Goal: Information Seeking & Learning: Learn about a topic

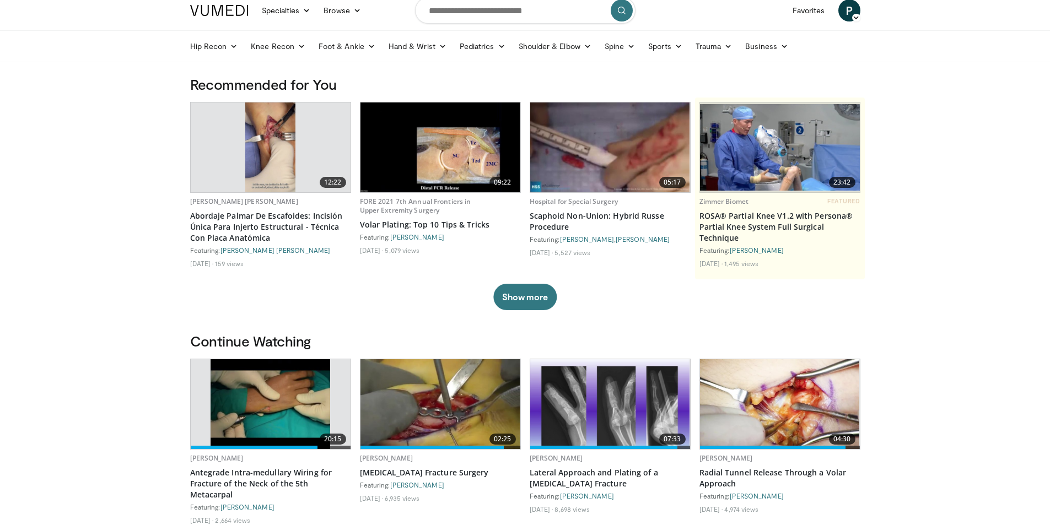
scroll to position [55, 0]
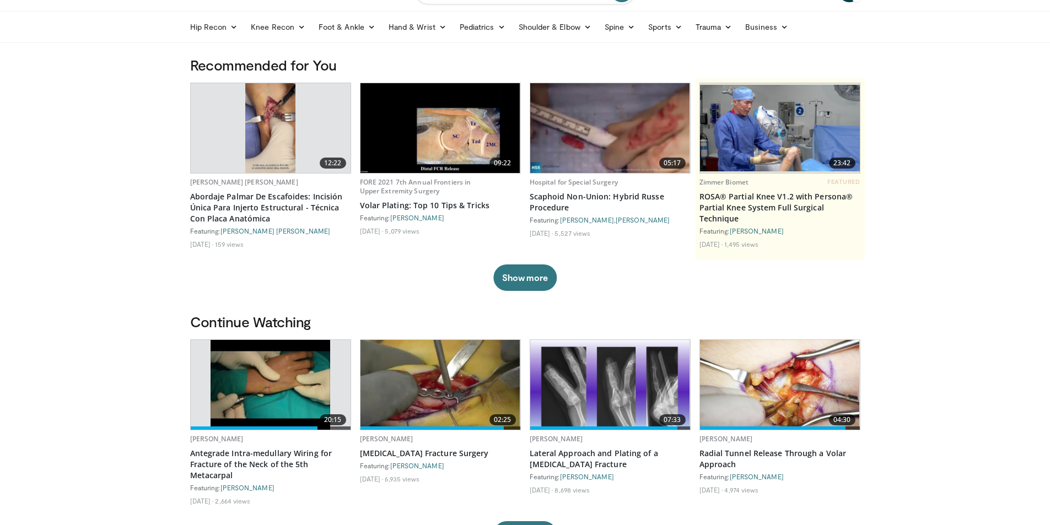
click at [436, 398] on img at bounding box center [440, 385] width 160 height 90
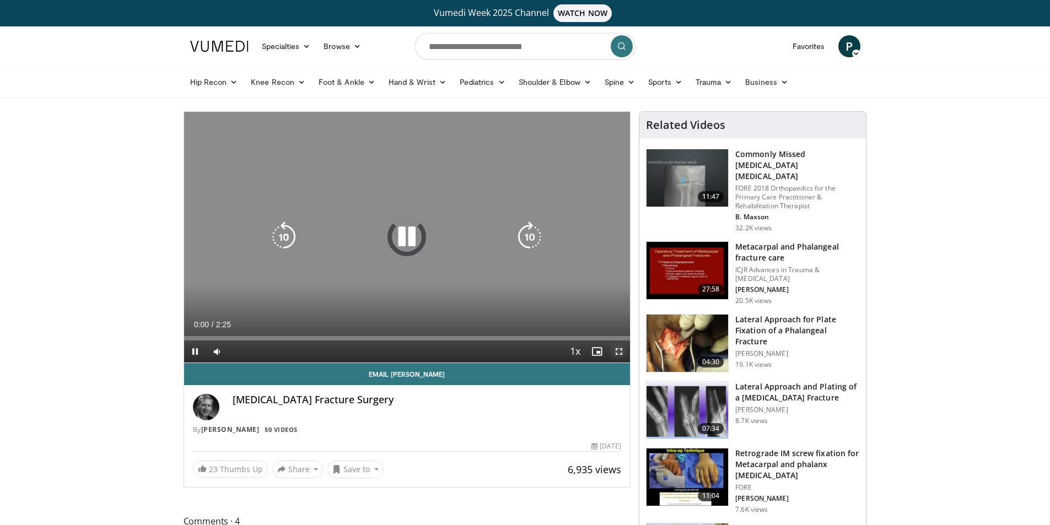
drag, startPoint x: 619, startPoint y: 352, endPoint x: 619, endPoint y: 400, distance: 47.9
click at [619, 352] on span "Video Player" at bounding box center [619, 352] width 22 height 22
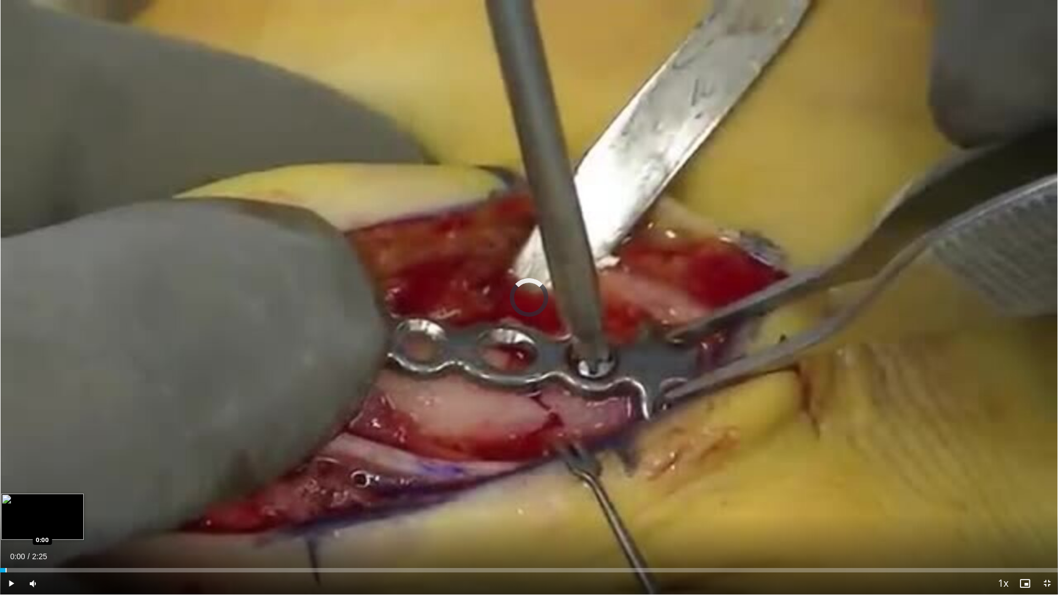
click at [6, 525] on div "Progress Bar" at bounding box center [6, 570] width 1 height 4
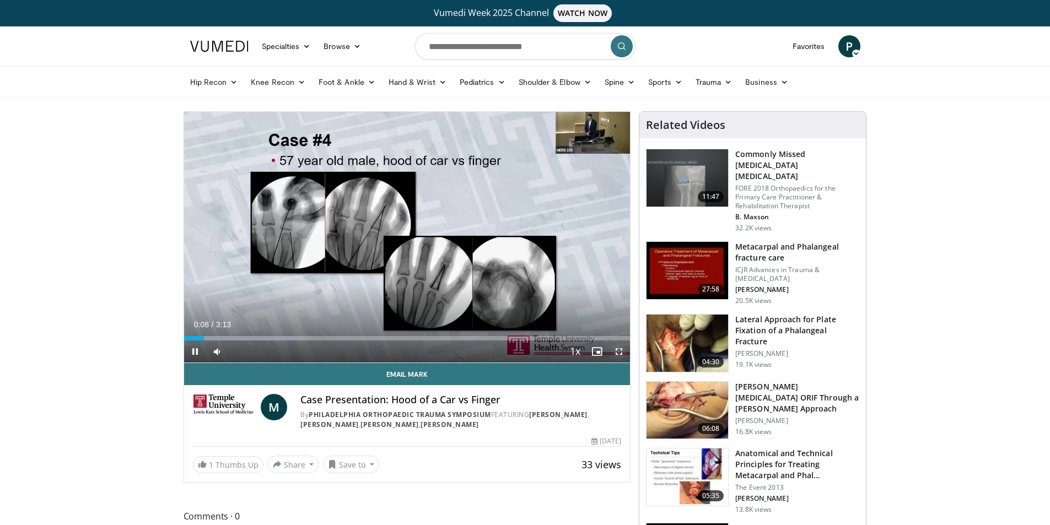
click at [618, 350] on span "Video Player" at bounding box center [619, 352] width 22 height 22
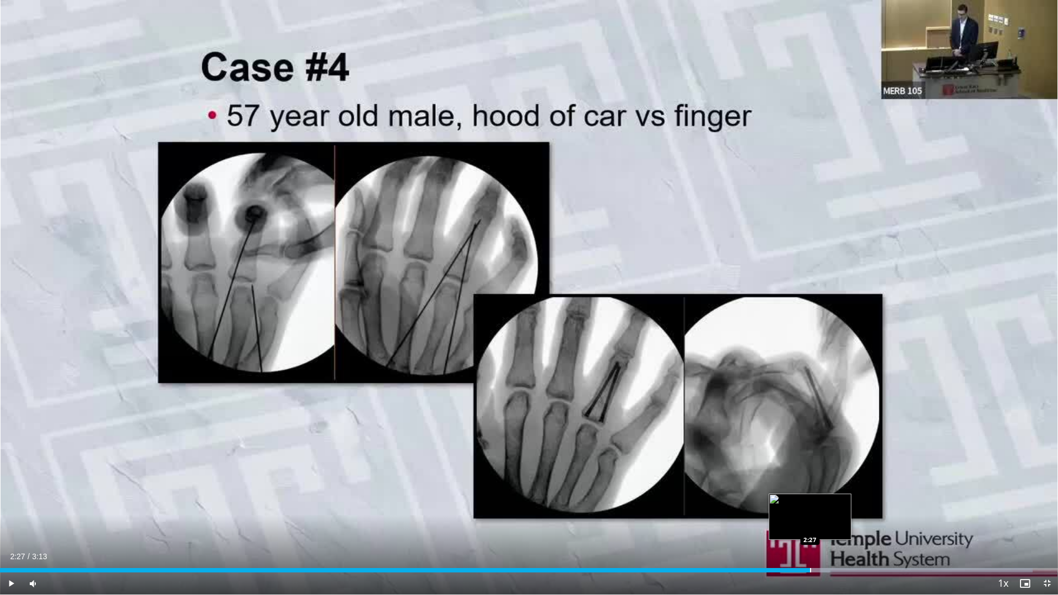
click at [810, 525] on div "Loaded : 97.58% 2:27 2:27" at bounding box center [529, 567] width 1058 height 10
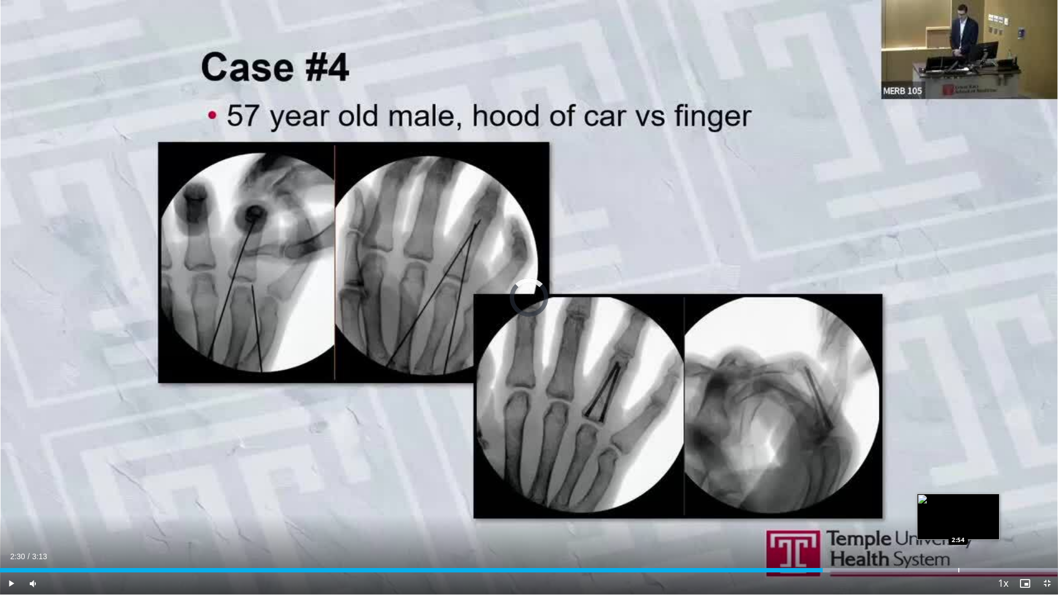
click at [958, 525] on div "Progress Bar" at bounding box center [958, 570] width 1 height 4
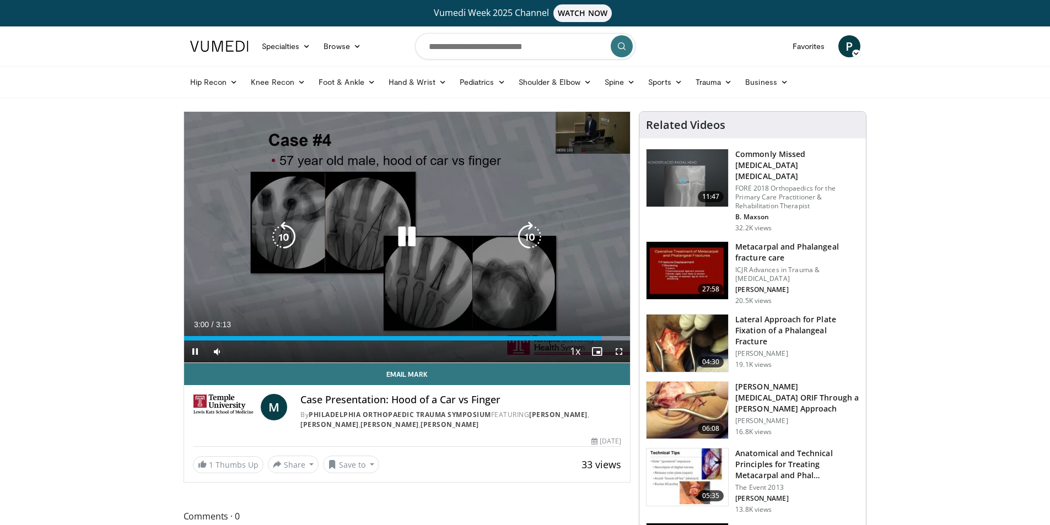
click at [420, 294] on div "10 seconds Tap to unmute" at bounding box center [407, 237] width 446 height 251
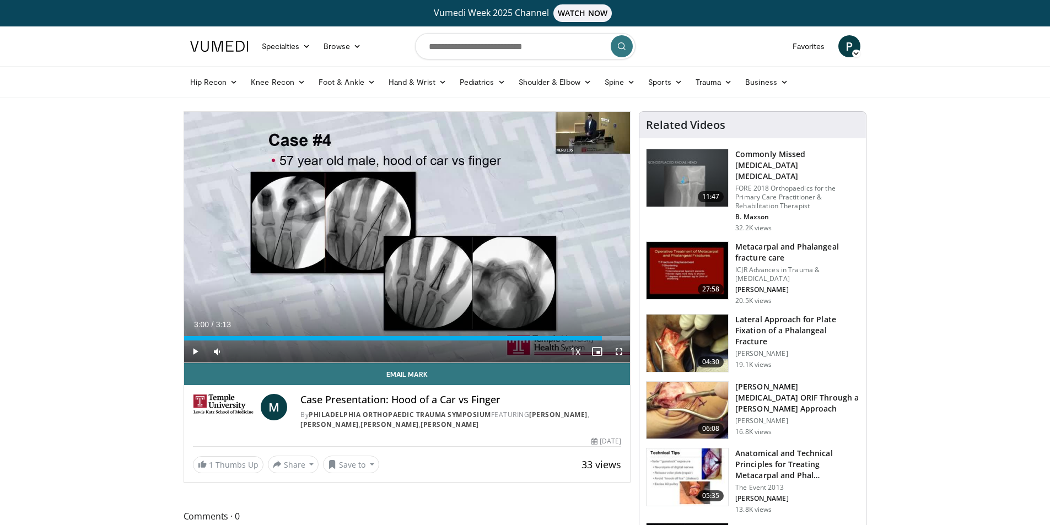
click at [795, 315] on h3 "Lateral Approach for Plate Fixation of a Phalangeal Fracture" at bounding box center [797, 330] width 124 height 33
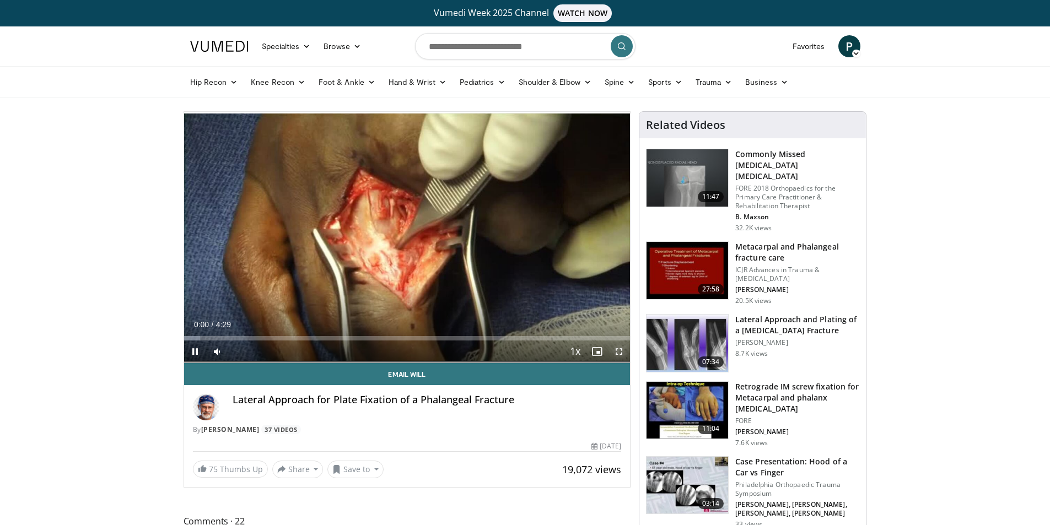
click at [616, 349] on span "Video Player" at bounding box center [619, 352] width 22 height 22
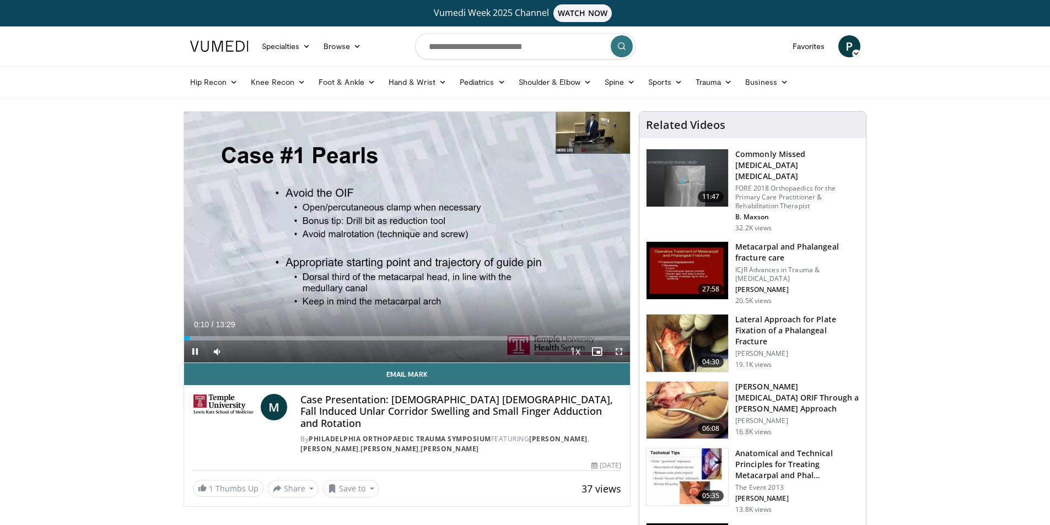
click at [616, 352] on span "Video Player" at bounding box center [619, 352] width 22 height 22
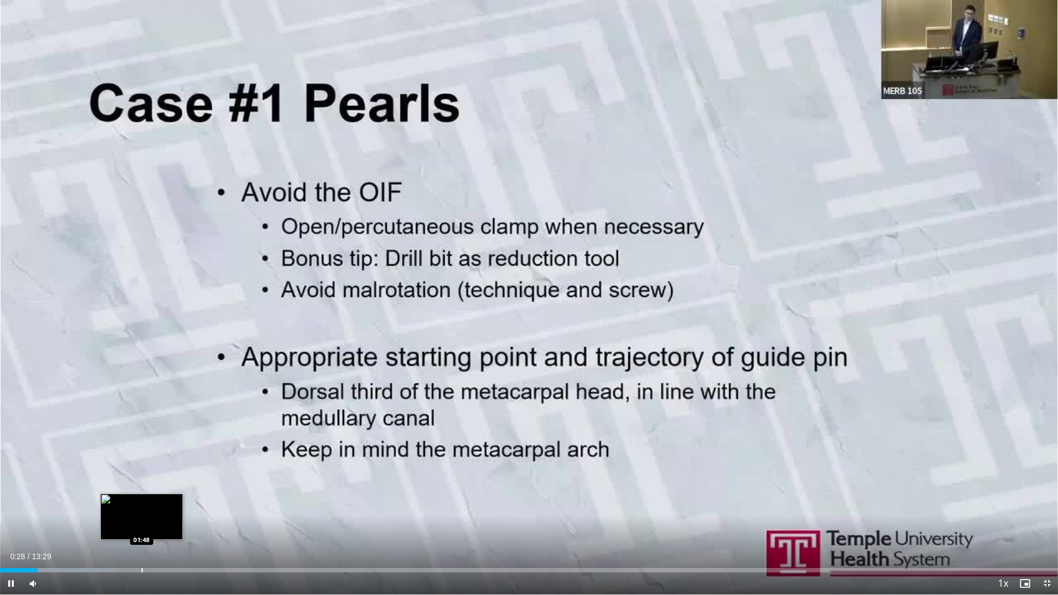
click at [142, 525] on div "Loaded : 11.02% 00:28 01:48" at bounding box center [529, 567] width 1058 height 10
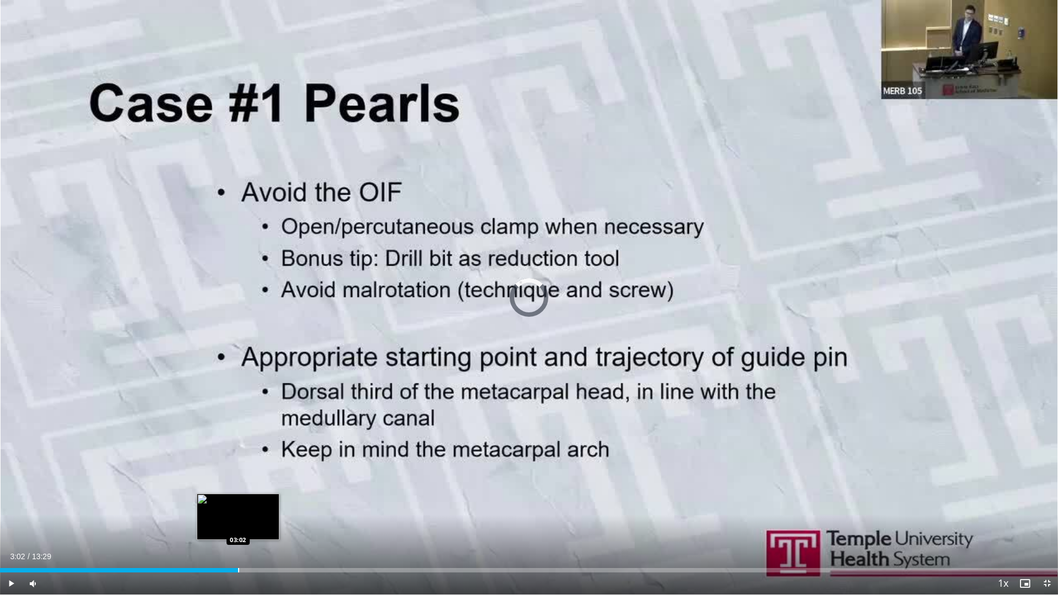
click at [238, 525] on div "Loaded : 19.79% 01:50 03:02" at bounding box center [529, 567] width 1058 height 10
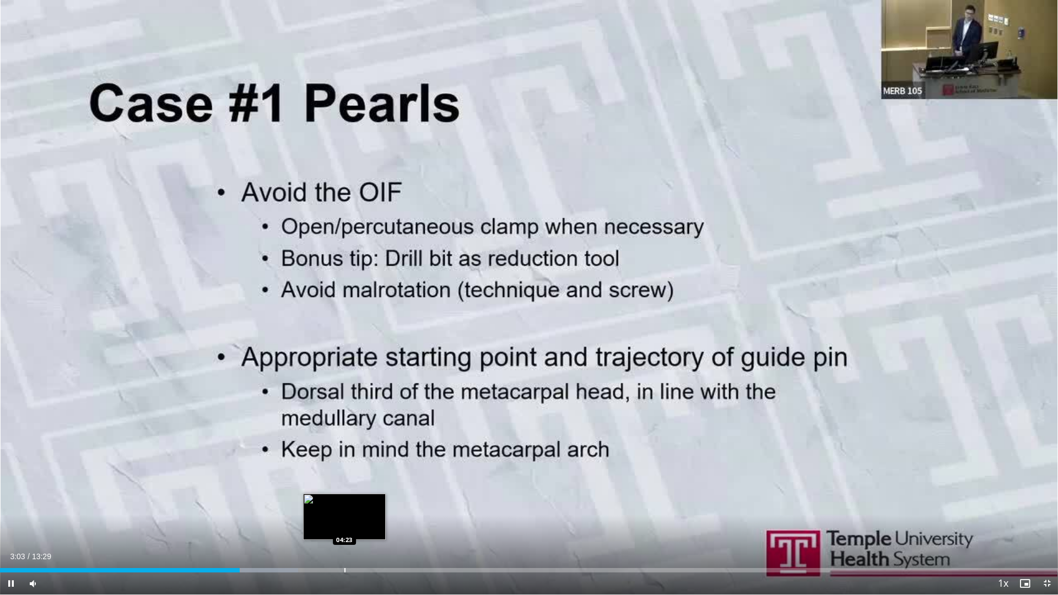
click at [344, 525] on div "Loaded : 28.19% 03:03 04:23" at bounding box center [529, 567] width 1058 height 10
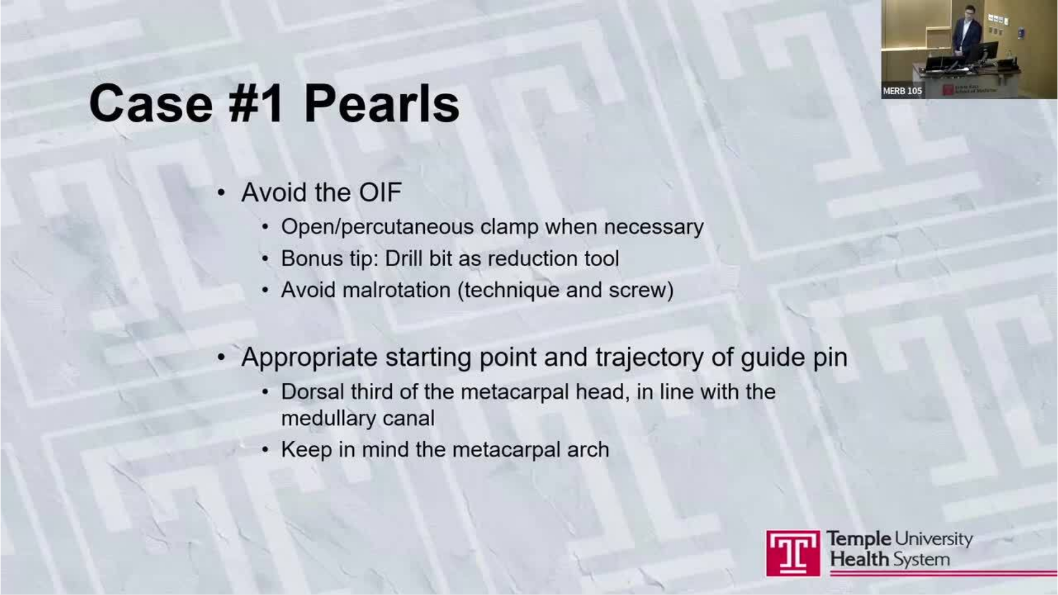
click at [81, 525] on div "10 seconds Tap to unmute" at bounding box center [529, 297] width 1058 height 595
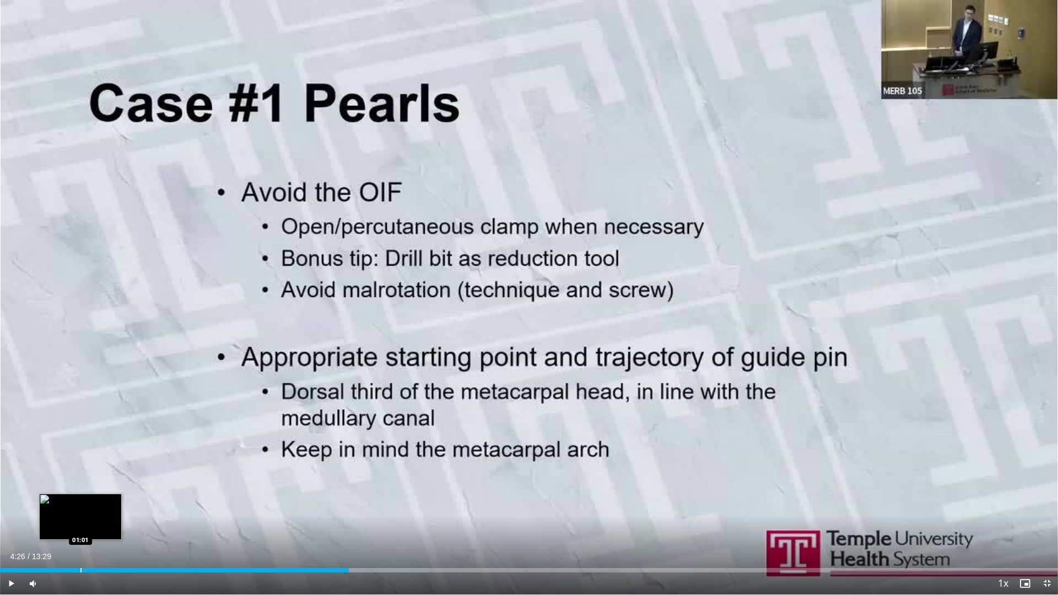
click at [80, 525] on div "Loaded : 40.45% 04:26 01:01" at bounding box center [529, 567] width 1058 height 10
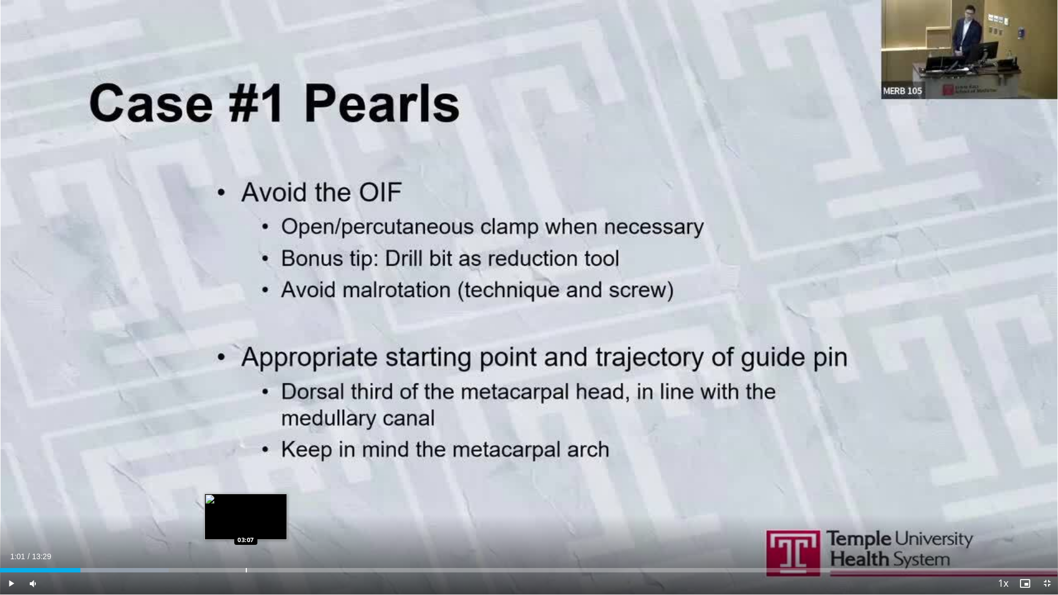
click at [246, 525] on div "Progress Bar" at bounding box center [246, 570] width 1 height 4
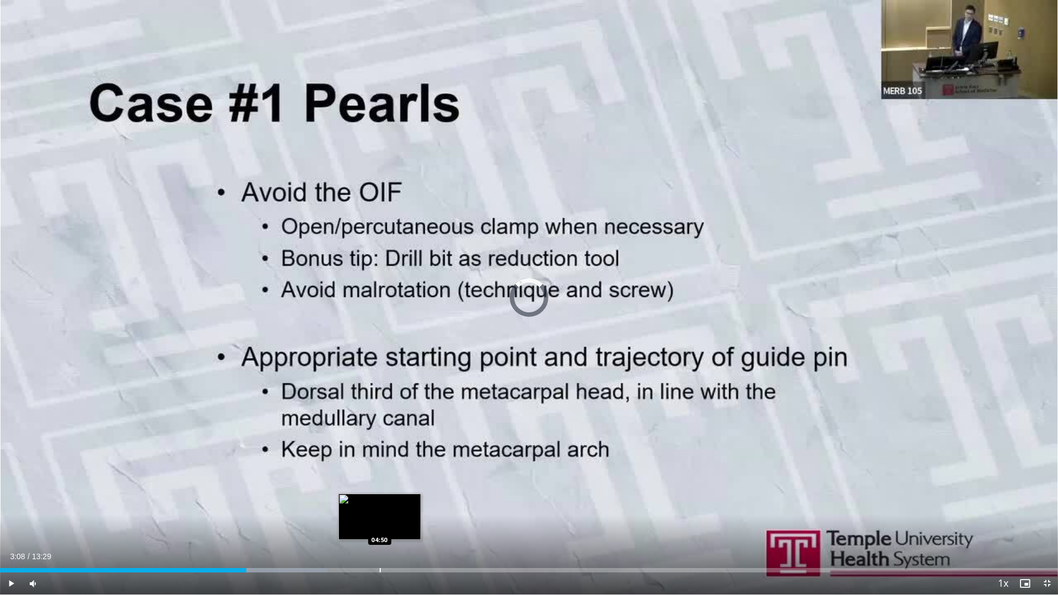
click at [380, 525] on div "Loaded : 30.93% 03:08 04:50" at bounding box center [529, 567] width 1058 height 10
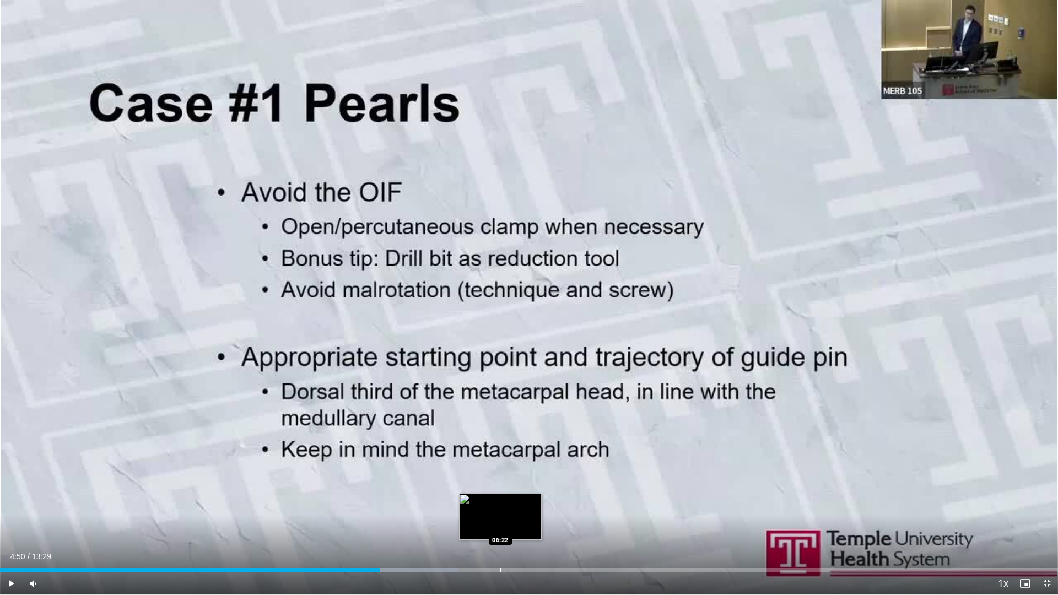
click at [503, 525] on div "Loaded : 43.30% 04:50 06:22" at bounding box center [529, 567] width 1058 height 10
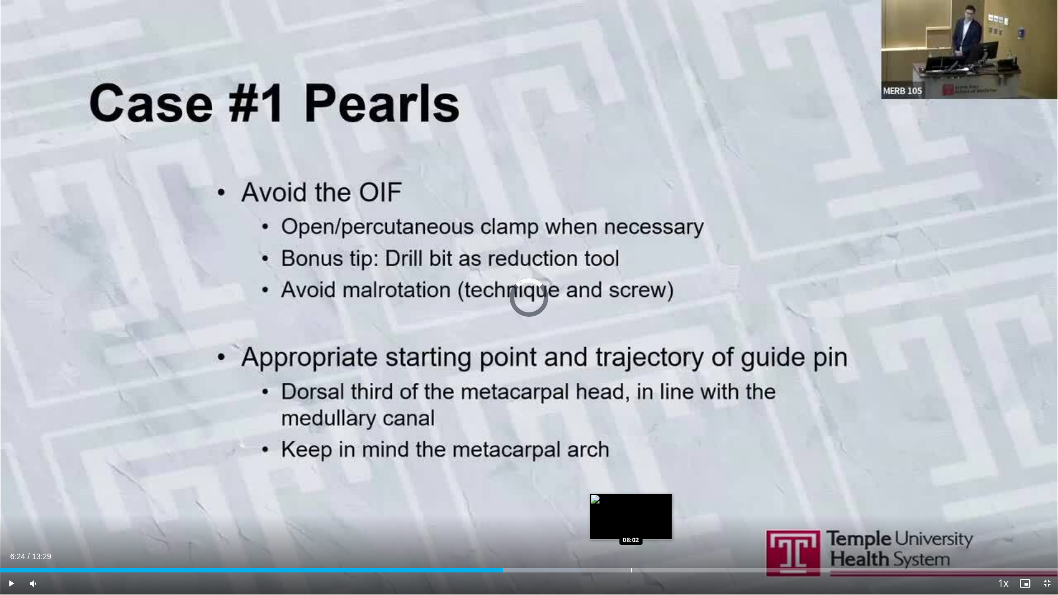
click at [631, 525] on div "Progress Bar" at bounding box center [631, 570] width 1 height 4
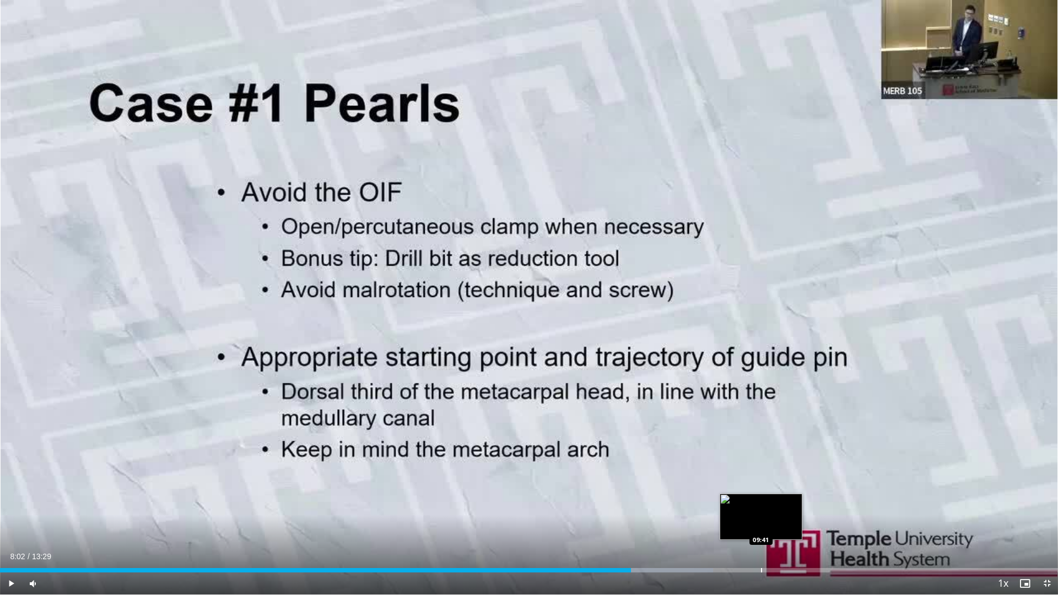
click at [761, 525] on div "Progress Bar" at bounding box center [761, 570] width 1 height 4
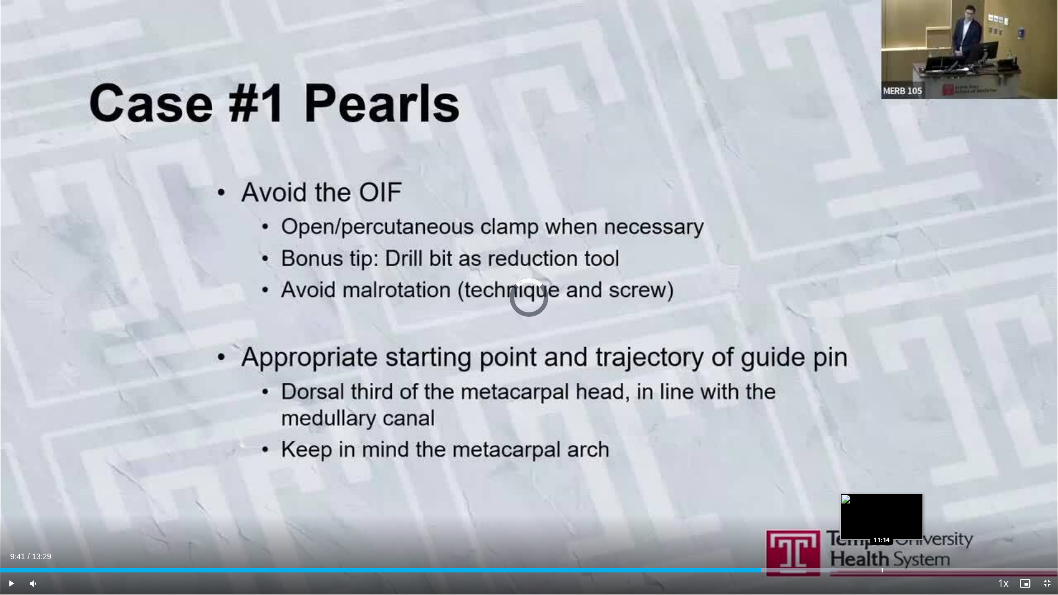
click at [882, 525] on div "Progress Bar" at bounding box center [882, 570] width 1 height 4
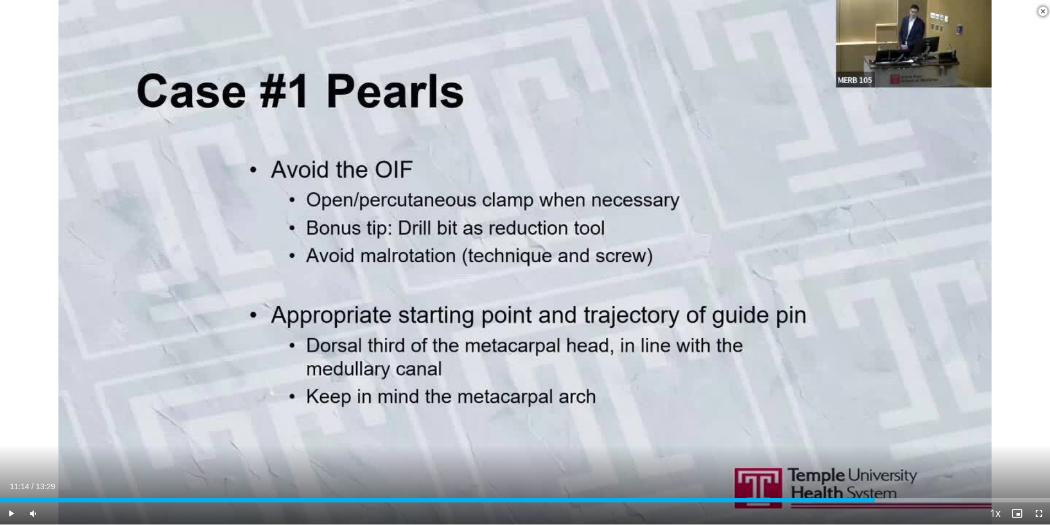
scroll to position [220, 0]
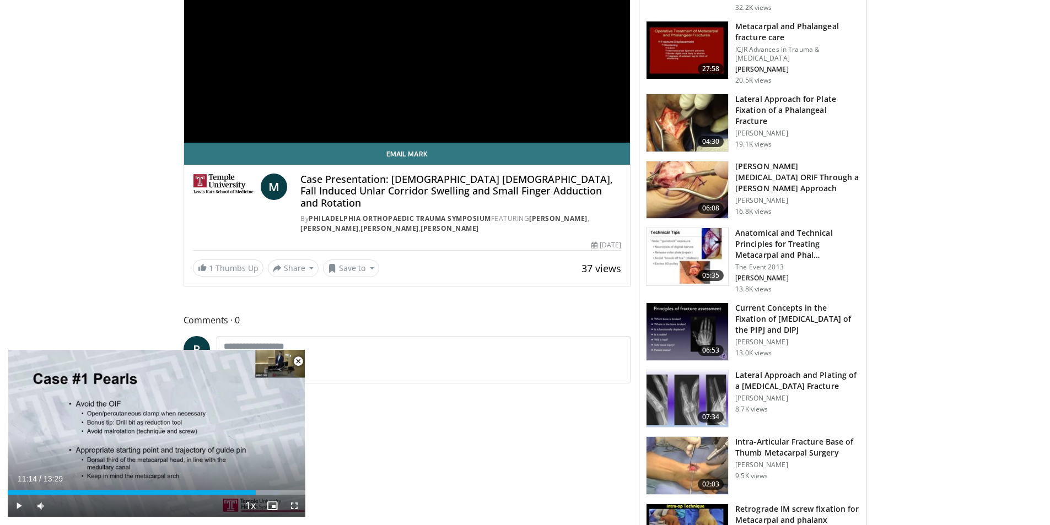
click at [794, 370] on h3 "Lateral Approach and Plating of a Proximal Phalanx Fracture" at bounding box center [797, 381] width 124 height 22
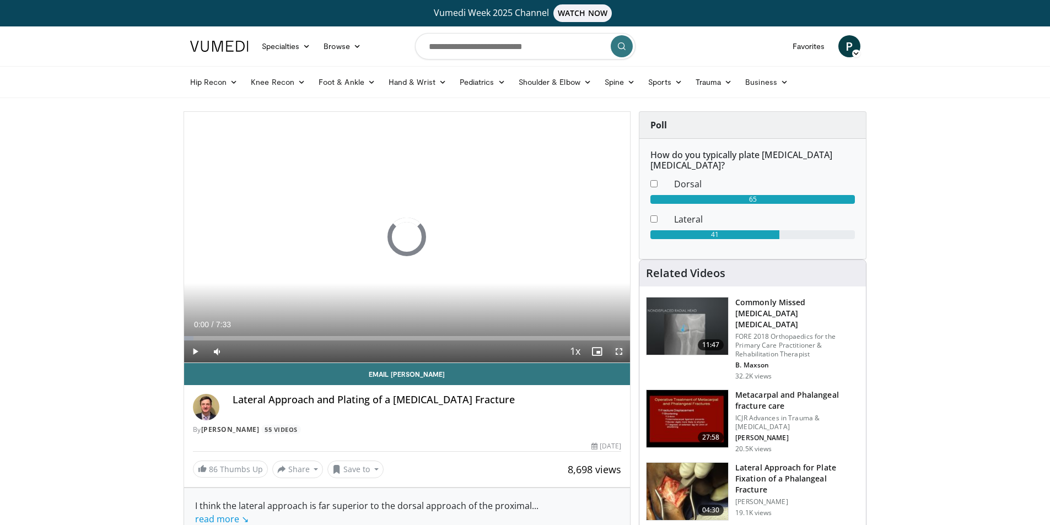
click at [617, 348] on span "Video Player" at bounding box center [619, 352] width 22 height 22
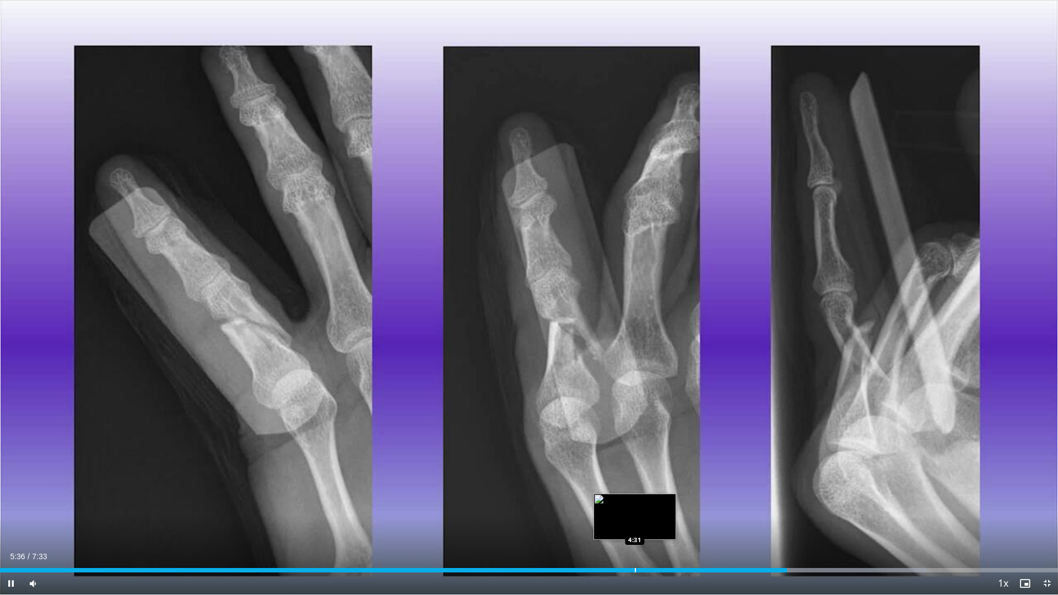
click at [635, 525] on div "Loaded : 87.58% 5:36 4:31" at bounding box center [529, 567] width 1058 height 10
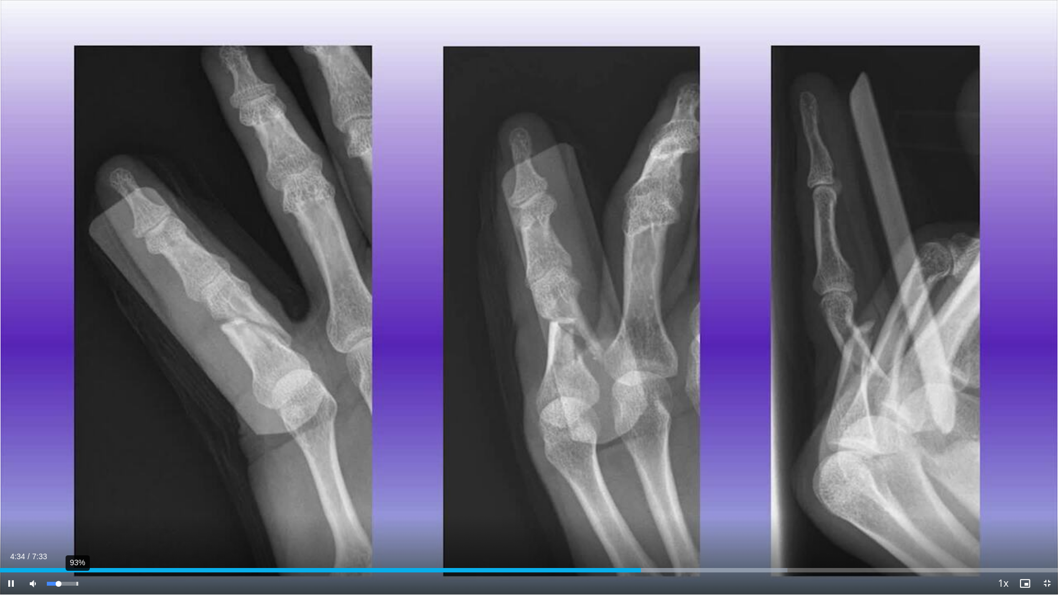
click at [77, 525] on video-js "**********" at bounding box center [529, 297] width 1058 height 595
click at [82, 525] on div "100%" at bounding box center [63, 584] width 39 height 22
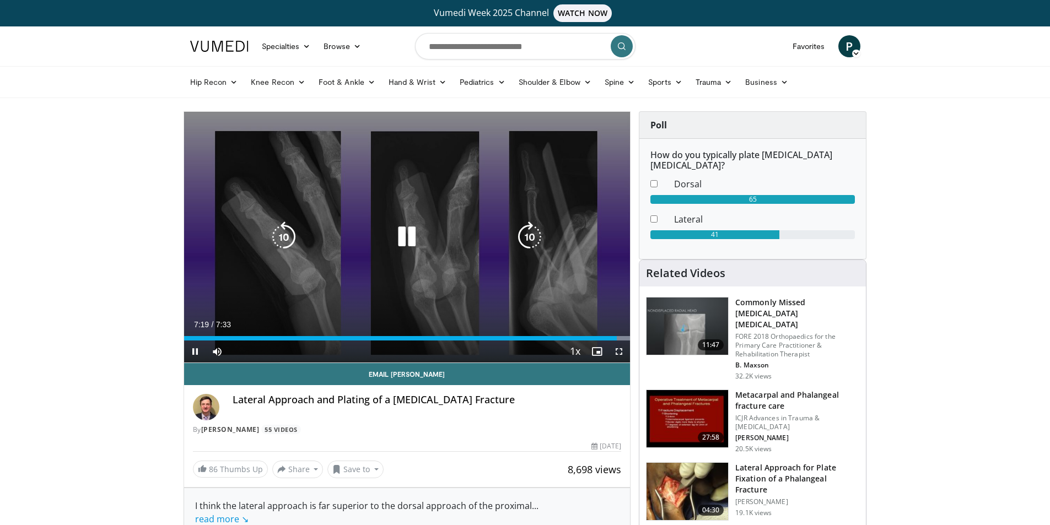
click at [327, 234] on div "Video Player" at bounding box center [407, 237] width 268 height 22
click at [406, 244] on icon "Video Player" at bounding box center [406, 237] width 31 height 31
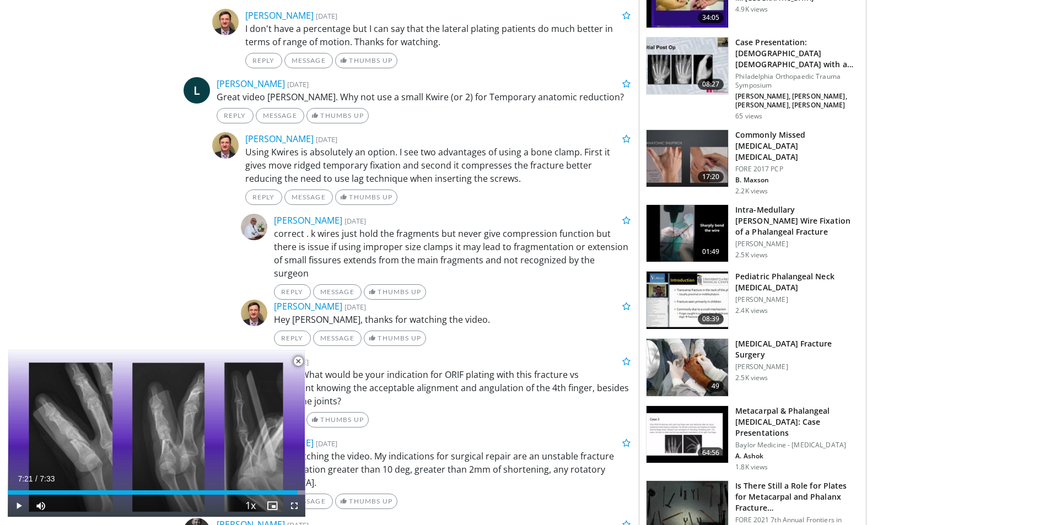
scroll to position [1102, 0]
click at [748, 338] on h3 "Proximal Phalanx Fracture Surgery" at bounding box center [797, 349] width 124 height 22
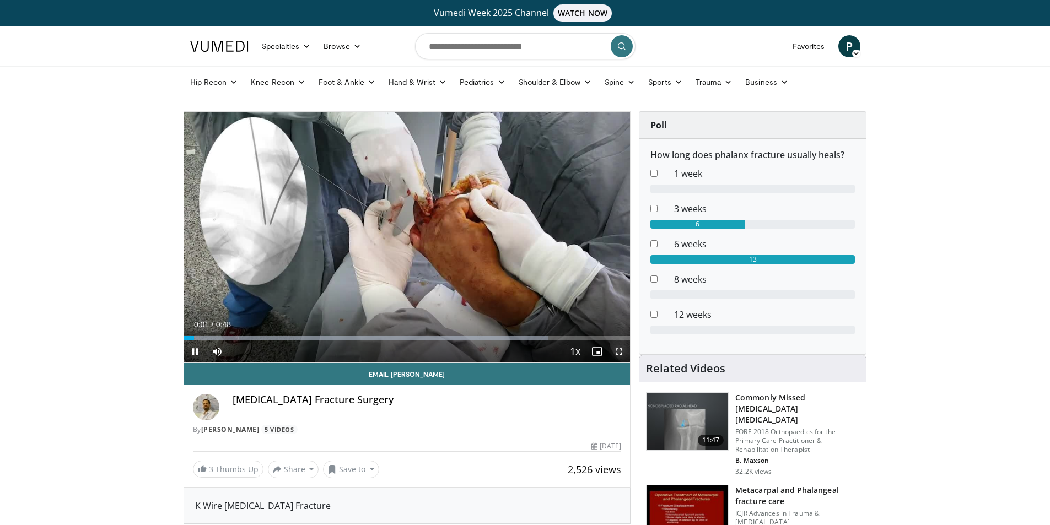
click at [615, 352] on span "Video Player" at bounding box center [619, 352] width 22 height 22
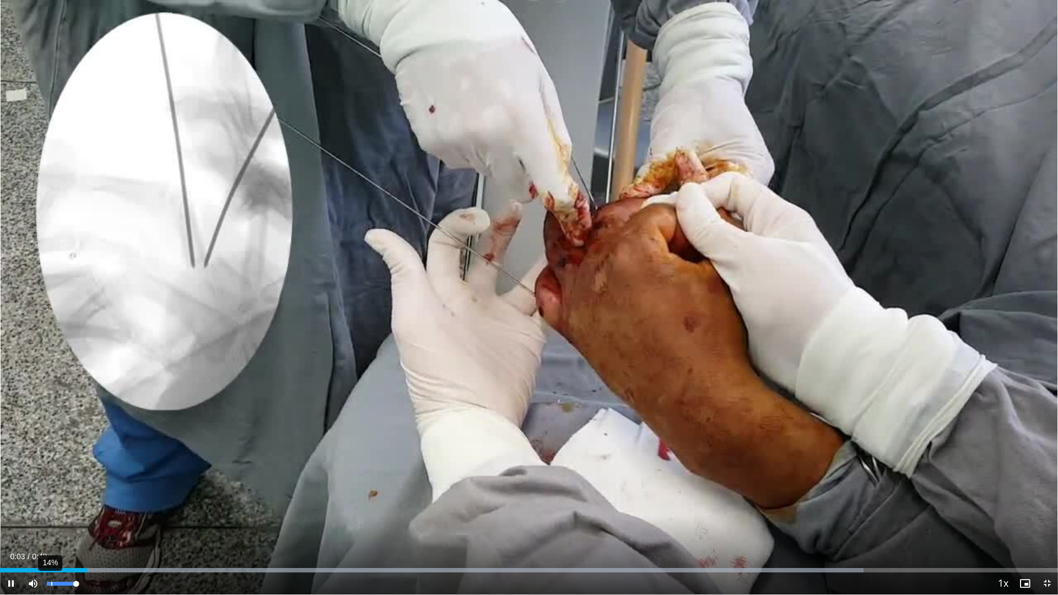
click at [52, 525] on div "14%" at bounding box center [62, 584] width 31 height 4
click at [58, 525] on div "37%" at bounding box center [62, 584] width 31 height 4
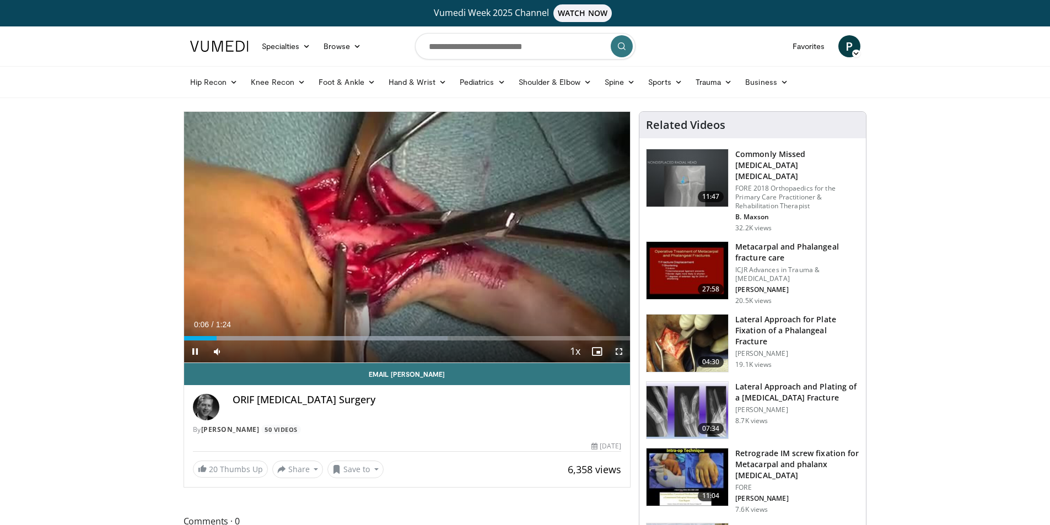
click at [615, 349] on span "Video Player" at bounding box center [619, 352] width 22 height 22
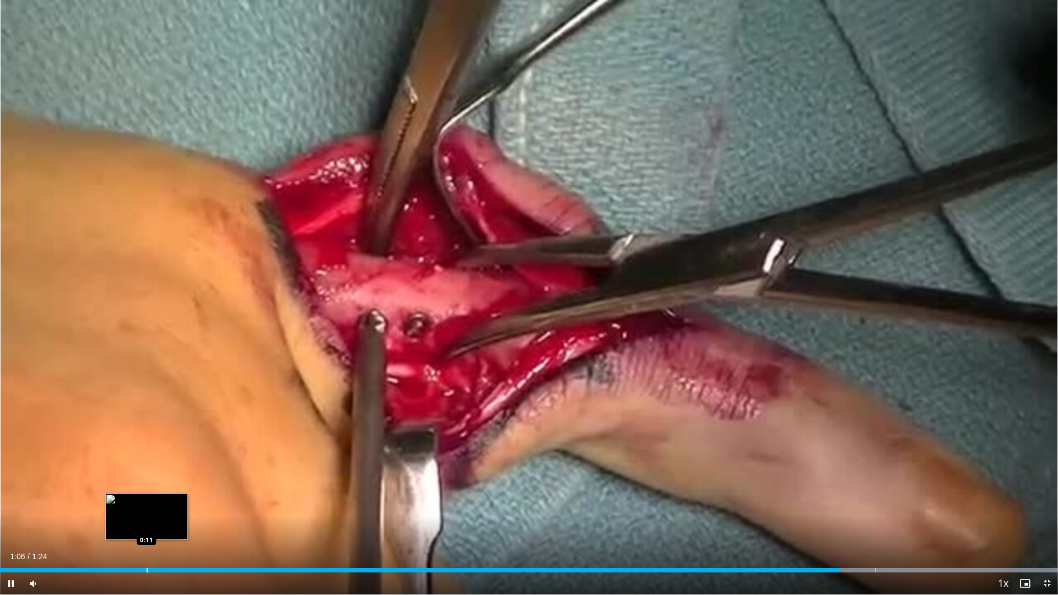
click at [145, 525] on div "Loaded : 100.00% 1:06 0:11" at bounding box center [529, 567] width 1058 height 10
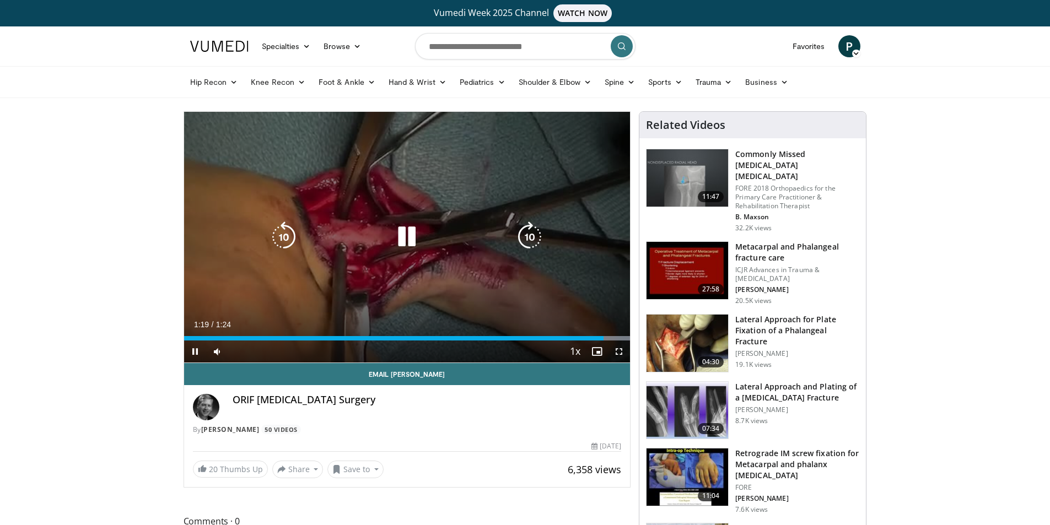
click at [408, 236] on icon "Video Player" at bounding box center [406, 237] width 31 height 31
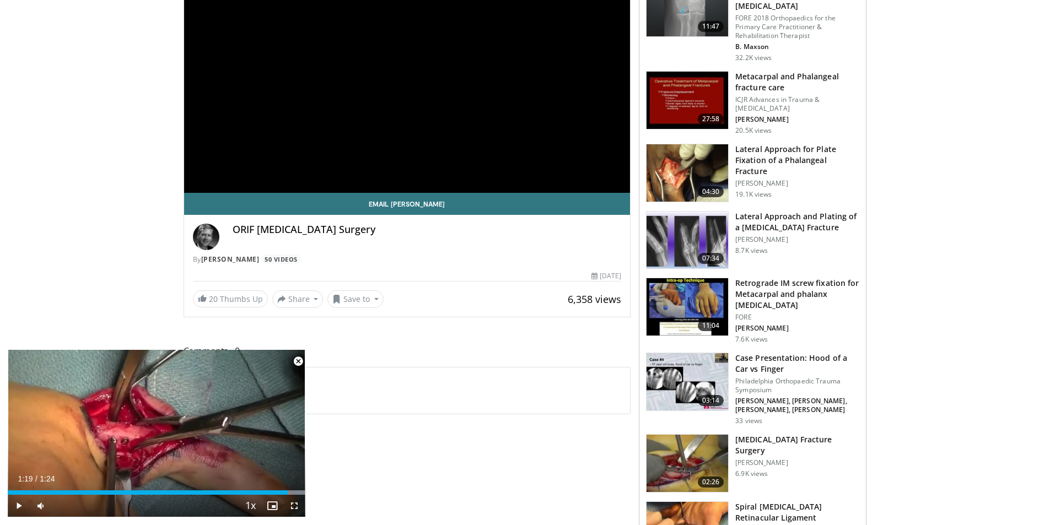
scroll to position [165, 0]
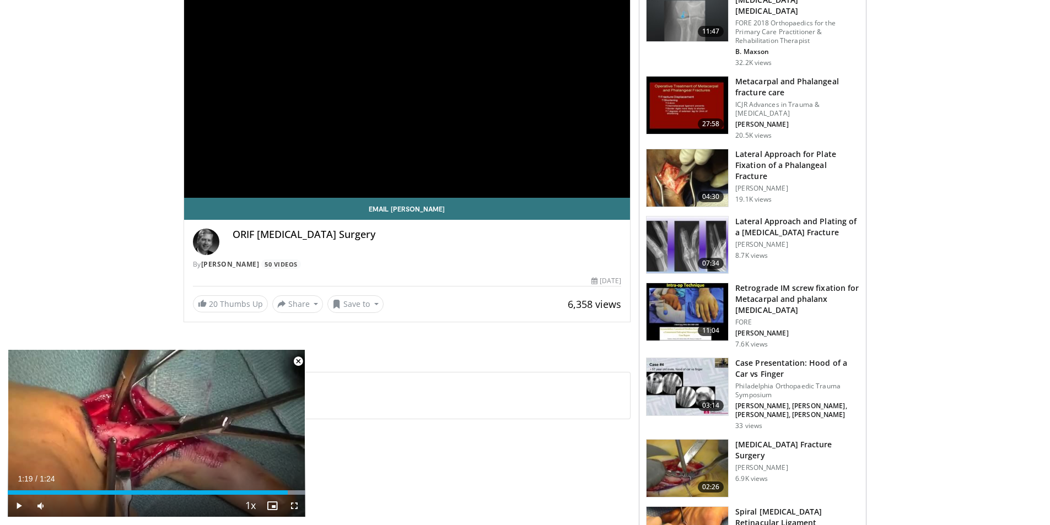
click at [765, 286] on h3 "Retrograde IM screw fixation for Metacarpal and phalanx [MEDICAL_DATA]" at bounding box center [797, 299] width 124 height 33
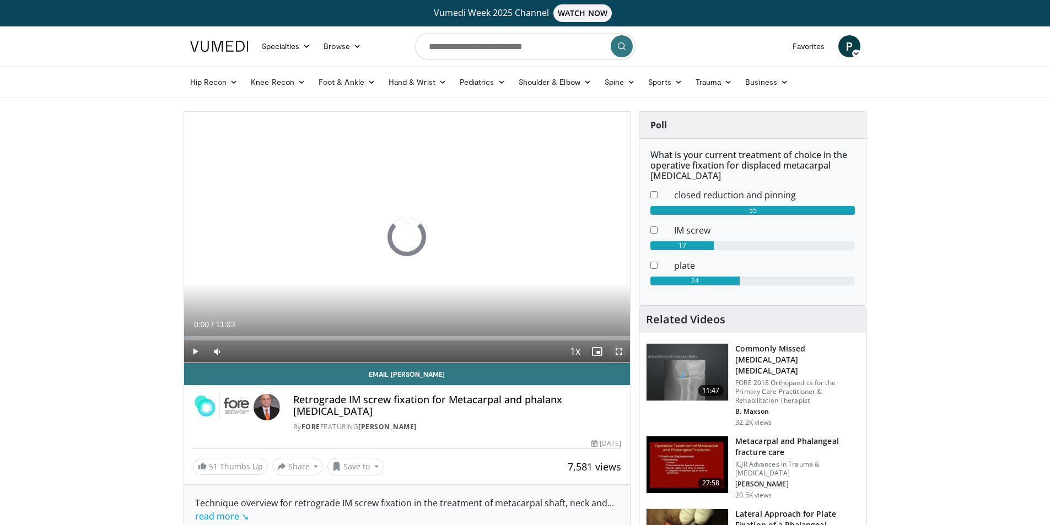
click at [614, 349] on span "Video Player" at bounding box center [619, 352] width 22 height 22
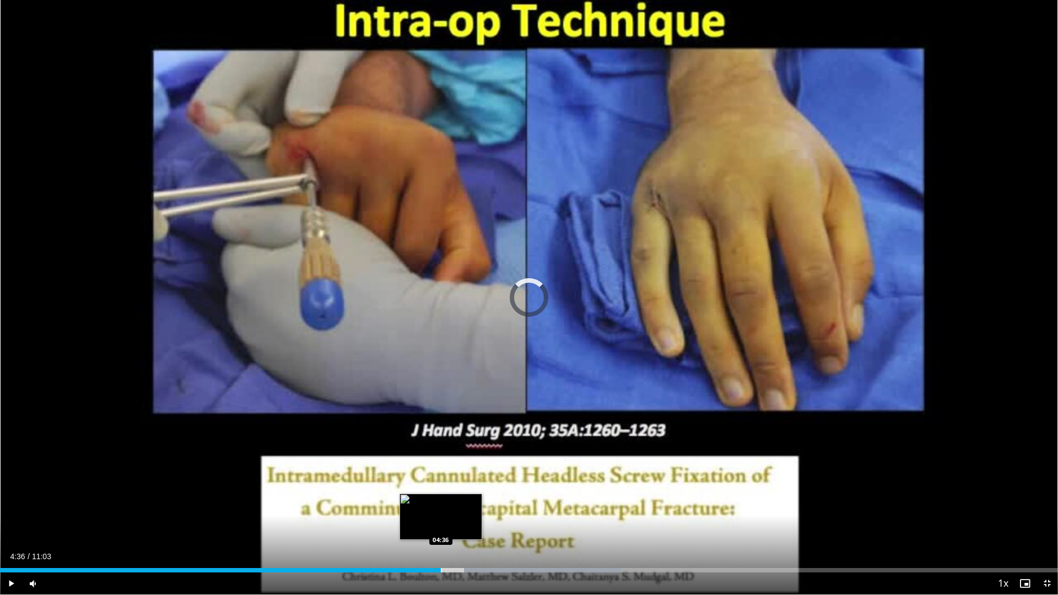
click at [441, 525] on div "Loaded : 58.71% 04:36 04:36" at bounding box center [529, 567] width 1058 height 10
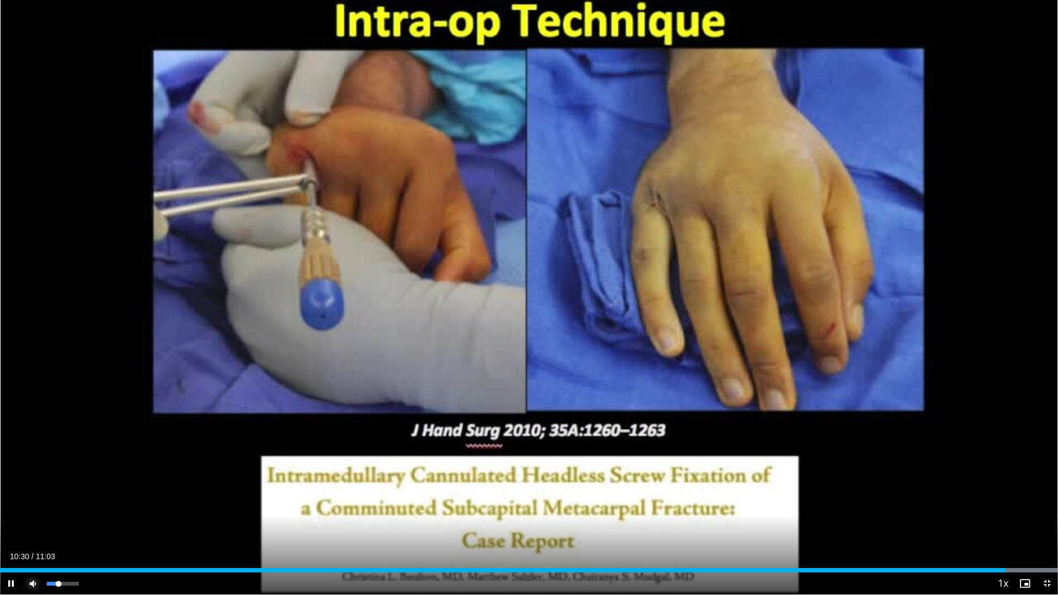
click at [30, 525] on span "Video Player" at bounding box center [33, 584] width 22 height 22
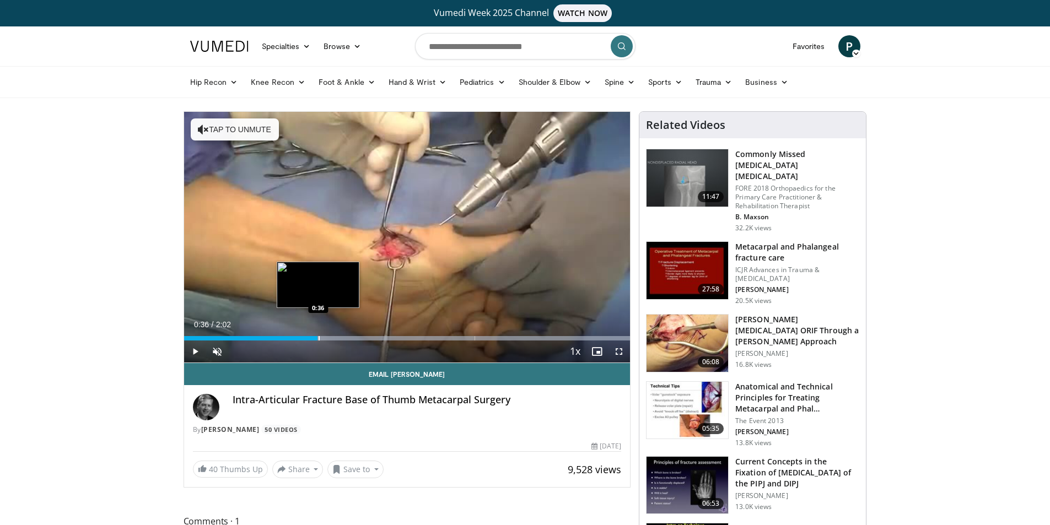
click at [319, 337] on div "Progress Bar" at bounding box center [319, 338] width 1 height 4
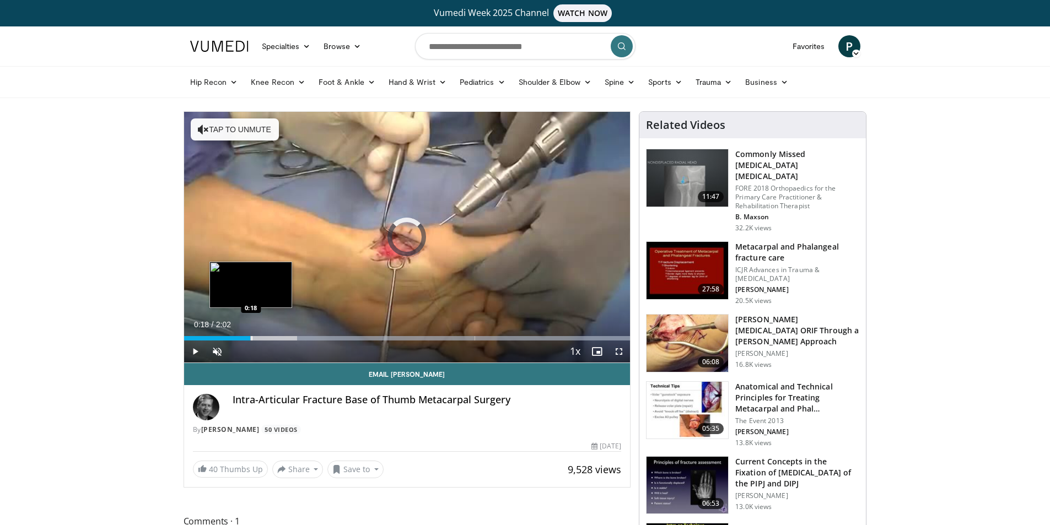
click at [251, 338] on div "Progress Bar" at bounding box center [251, 338] width 1 height 4
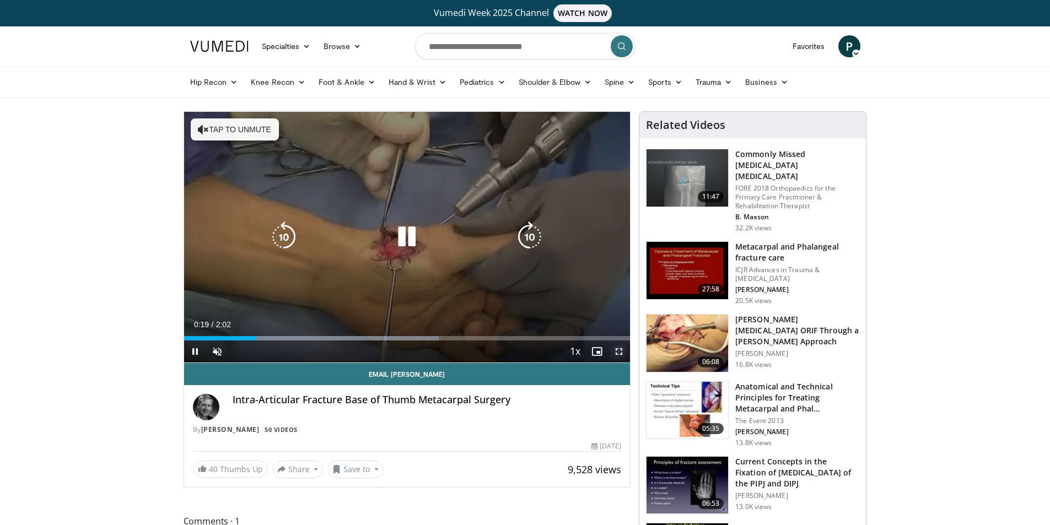
click at [619, 350] on span "Video Player" at bounding box center [619, 352] width 22 height 22
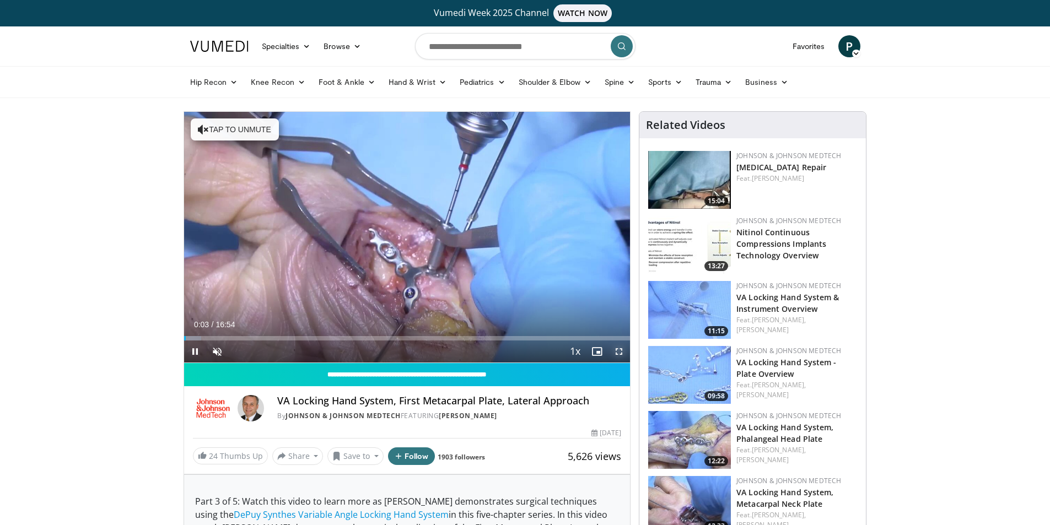
click at [619, 350] on span "Video Player" at bounding box center [619, 352] width 22 height 22
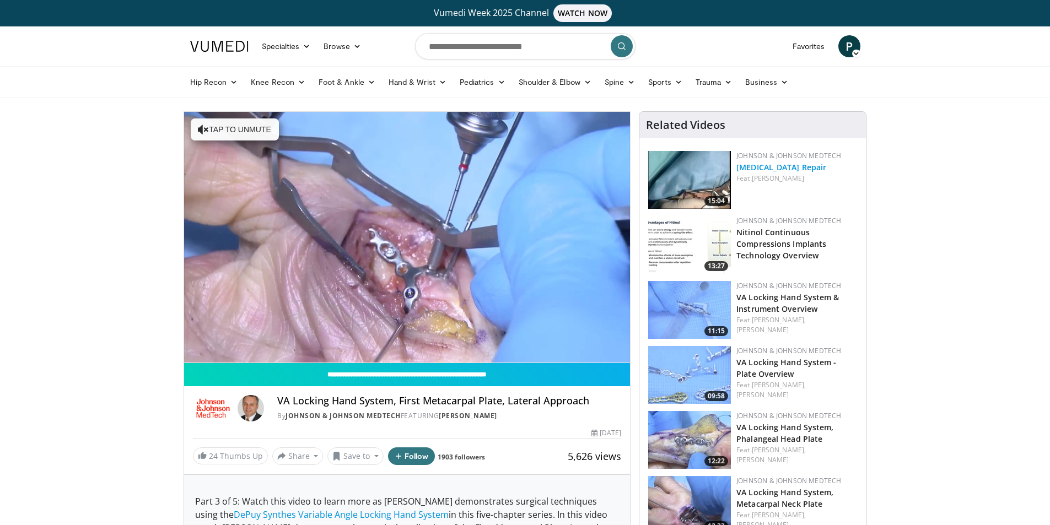
click at [752, 172] on link "[MEDICAL_DATA] Repair" at bounding box center [781, 167] width 90 height 10
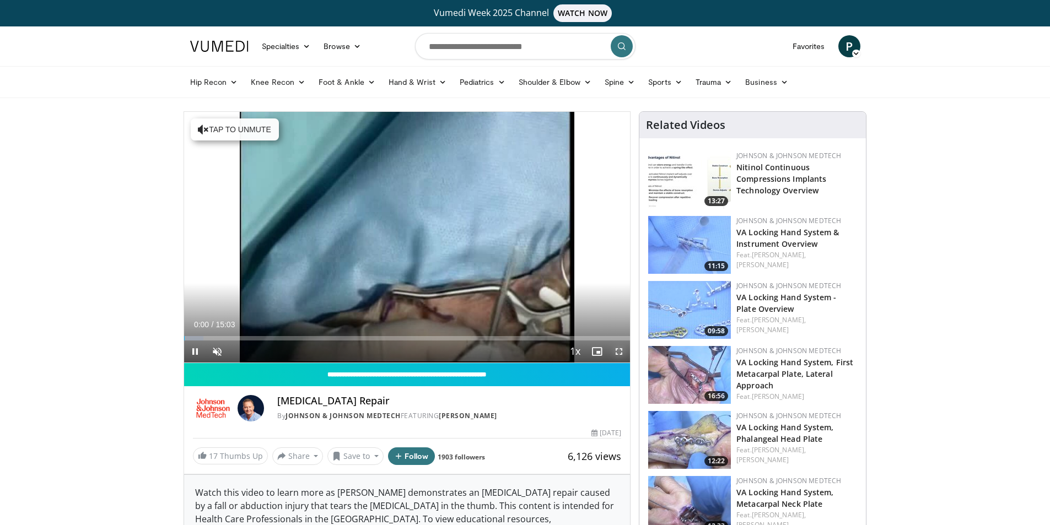
click at [616, 349] on span "Video Player" at bounding box center [619, 352] width 22 height 22
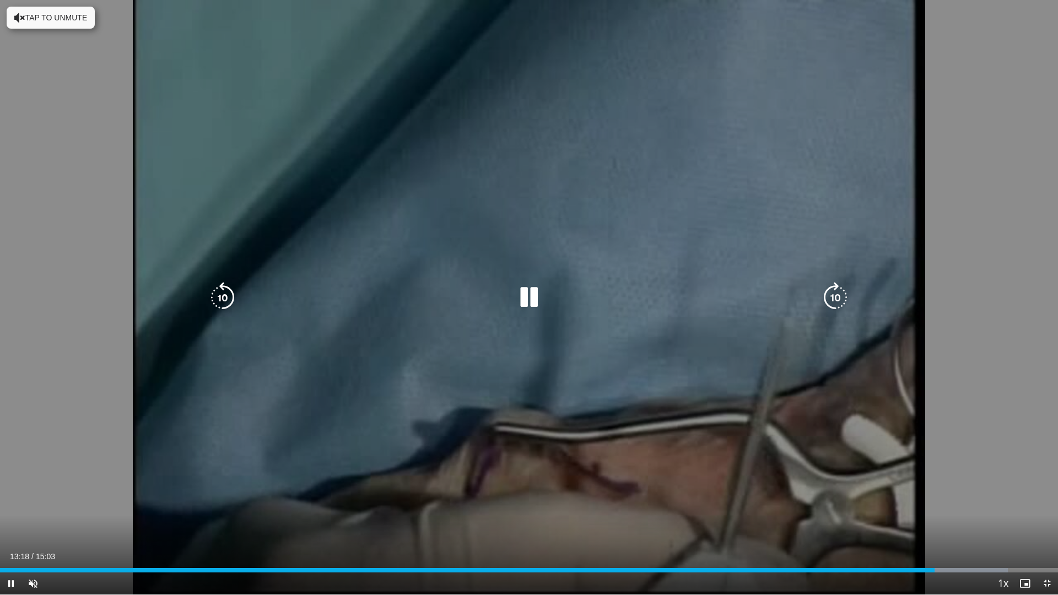
click at [529, 292] on icon "Video Player" at bounding box center [529, 297] width 31 height 31
